Goal: Information Seeking & Learning: Learn about a topic

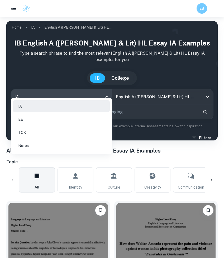
click at [107, 91] on body "We value your privacy We use cookies to enhance your browsing experience, serve…" at bounding box center [112, 146] width 224 height 258
click at [84, 122] on li "EE" at bounding box center [61, 119] width 97 height 12
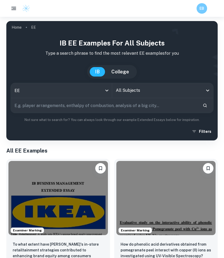
click at [167, 90] on input "All Subjects" at bounding box center [158, 91] width 88 height 10
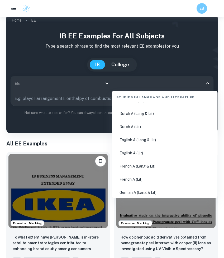
scroll to position [52, 0]
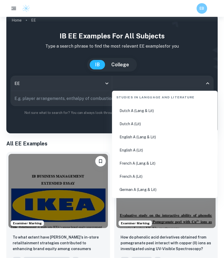
click at [143, 134] on li "English A (Lang & Lit)" at bounding box center [164, 137] width 101 height 12
type input "English A (Lang & Lit)"
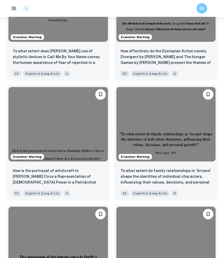
scroll to position [792, 0]
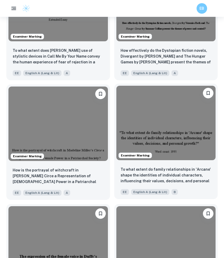
click at [166, 156] on img at bounding box center [165, 123] width 99 height 74
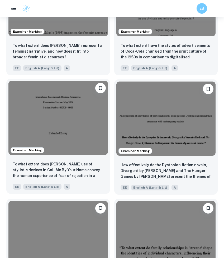
scroll to position [54, 0]
